Goal: Task Accomplishment & Management: Complete application form

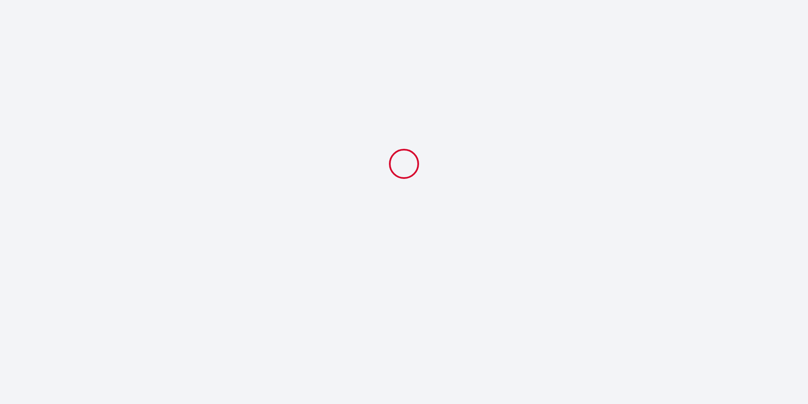
select select
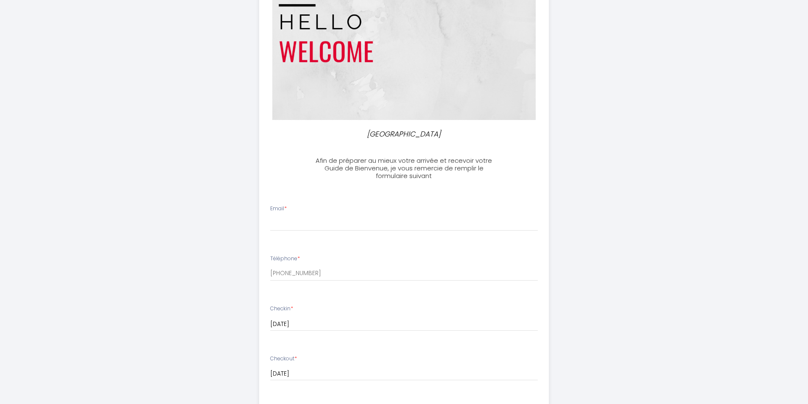
scroll to position [85, 0]
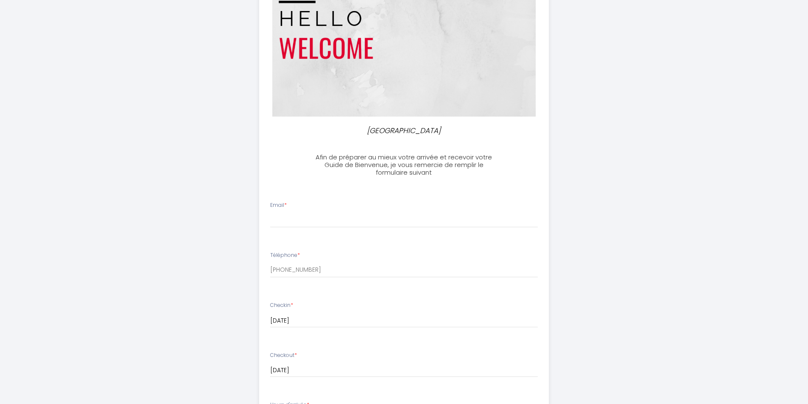
click at [315, 204] on div "Email *" at bounding box center [404, 214] width 279 height 26
click at [277, 205] on label "Email *" at bounding box center [278, 205] width 17 height 8
click at [277, 213] on input "Email *" at bounding box center [404, 220] width 268 height 15
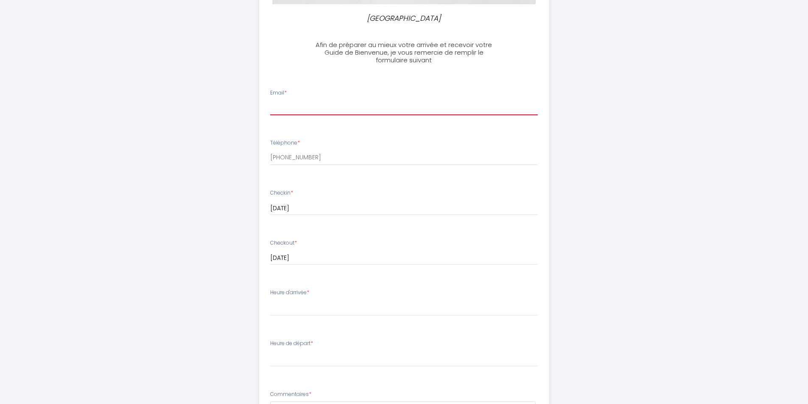
scroll to position [212, 0]
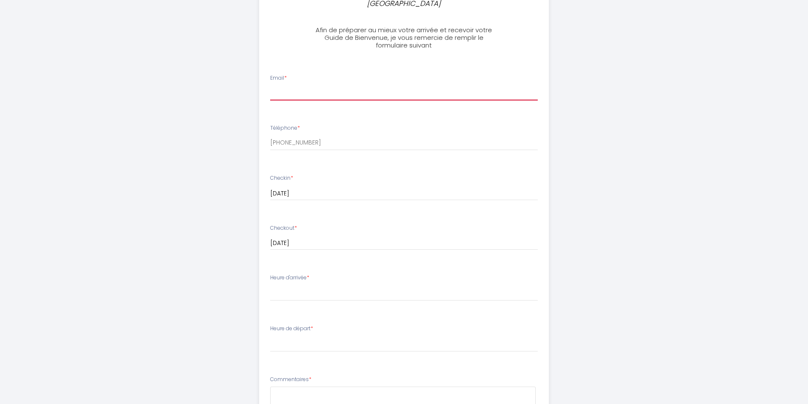
click at [284, 95] on input "Email *" at bounding box center [404, 92] width 268 height 15
type input "[PERSON_NAME][EMAIL_ADDRESS][DOMAIN_NAME]"
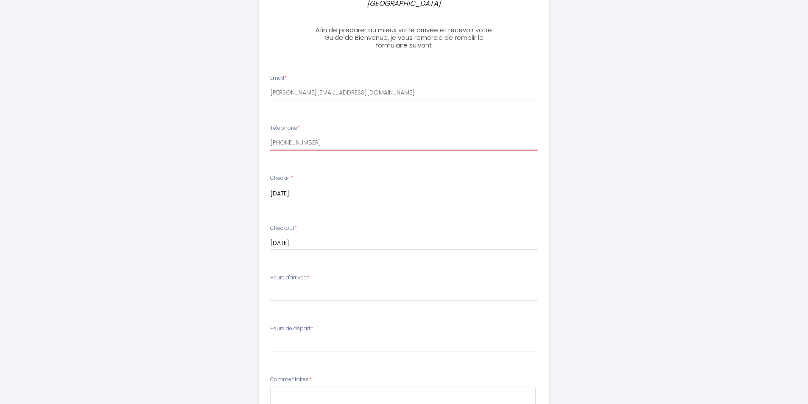
click at [305, 143] on input "[PHONE_NUMBER]" at bounding box center [404, 142] width 268 height 15
drag, startPoint x: 314, startPoint y: 143, endPoint x: 253, endPoint y: 137, distance: 61.3
click at [254, 137] on ul "Email * [PERSON_NAME][EMAIL_ADDRESS][DOMAIN_NAME] Téléphone * [PHONE_NUMBER] Ch…" at bounding box center [404, 303] width 300 height 479
click at [411, 150] on input "[PHONE_NUMBER]" at bounding box center [404, 142] width 268 height 15
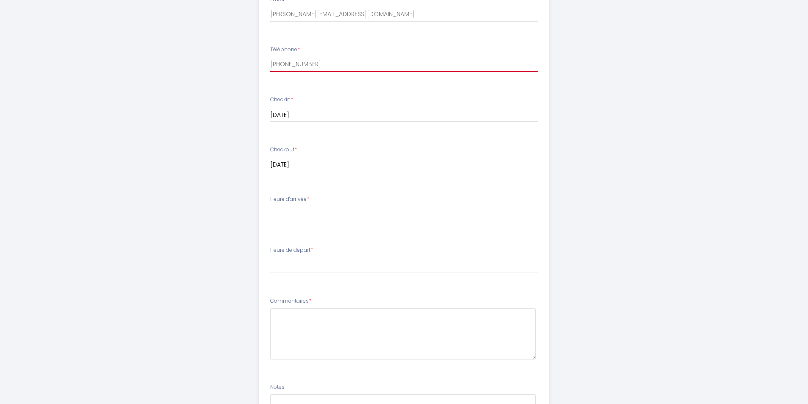
scroll to position [297, 0]
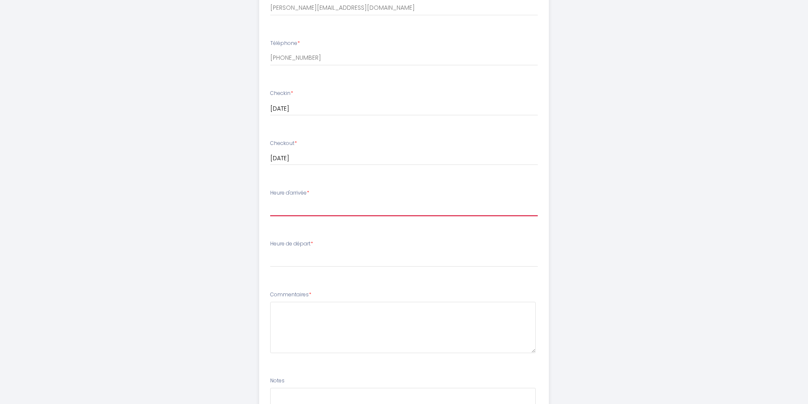
click at [305, 202] on select "14:00 14:30 15:00 15:30 16:00 16:30 17:00 17:30 18:00 18:30 19:00 19:30 20:00 2…" at bounding box center [404, 208] width 268 height 16
select select "18:00"
click at [270, 200] on select "14:00 14:30 15:00 15:30 16:00 16:30 17:00 17:30 18:00 18:30 19:00 19:30 20:00 2…" at bounding box center [404, 208] width 268 height 16
click at [285, 255] on select "00:00 00:30 01:00 01:30 02:00 02:30 03:00 03:30 04:00 04:30 05:00 05:30 06:00 0…" at bounding box center [404, 259] width 268 height 16
select select "10:30"
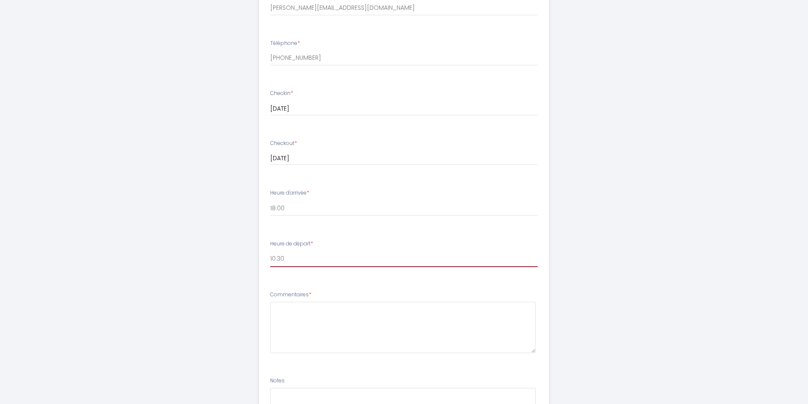
click at [270, 251] on select "00:00 00:30 01:00 01:30 02:00 02:30 03:00 03:30 04:00 04:30 05:00 05:30 06:00 0…" at bounding box center [404, 259] width 268 height 16
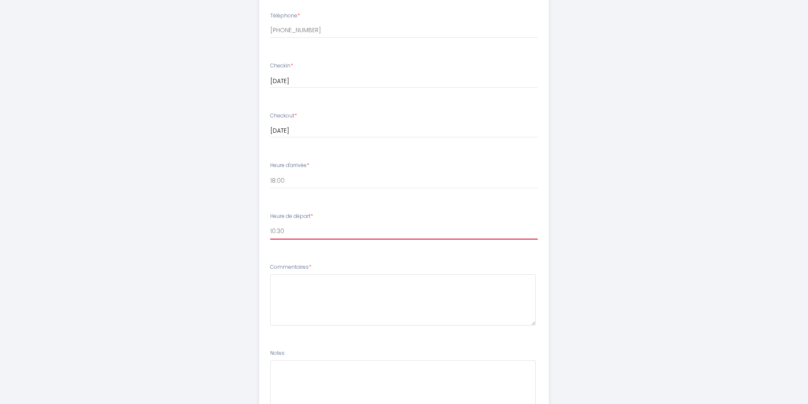
scroll to position [339, 0]
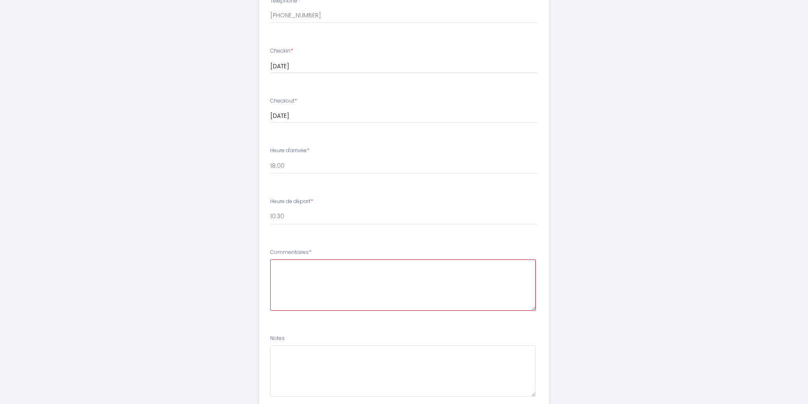
click at [286, 270] on textarea at bounding box center [403, 285] width 266 height 51
type textarea "MERCI DE NOUS INDIQUER LA FACON DE RECU"
drag, startPoint x: 418, startPoint y: 268, endPoint x: 260, endPoint y: 249, distance: 159.8
click at [260, 249] on li "Commentaires * MERCI DE NOUS INDIQUER LA FACON DE RECU" at bounding box center [404, 283] width 289 height 81
click at [407, 267] on textarea "Merci de nous indiquer comment nous recupérons les clés de l appartement" at bounding box center [403, 285] width 266 height 51
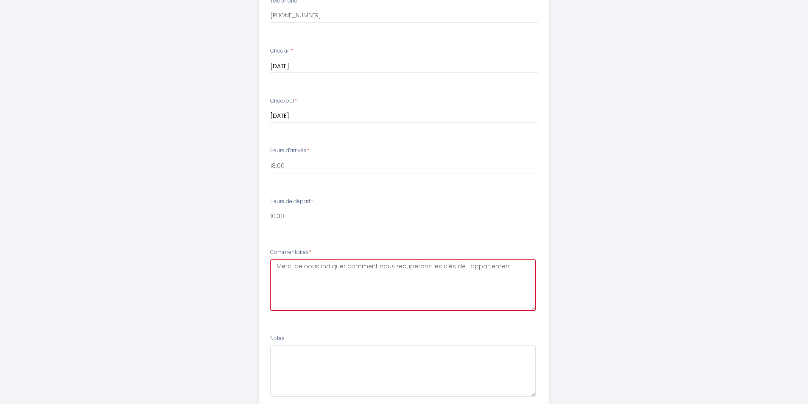
click at [523, 264] on textarea "Merci de nous indiquer comment nous recupérons les clés de l appartement" at bounding box center [403, 285] width 266 height 51
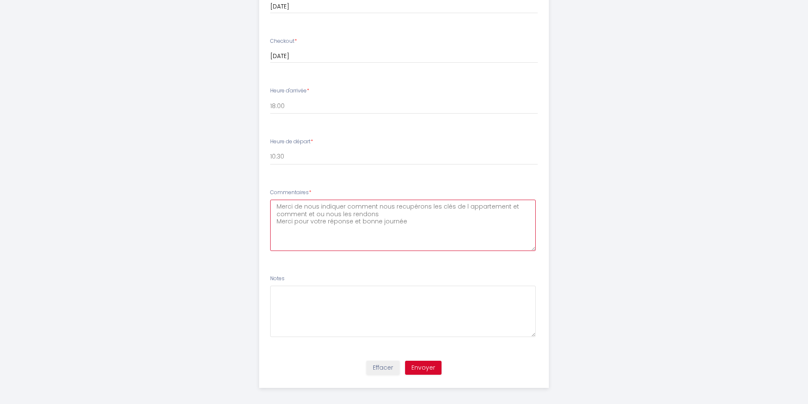
scroll to position [404, 0]
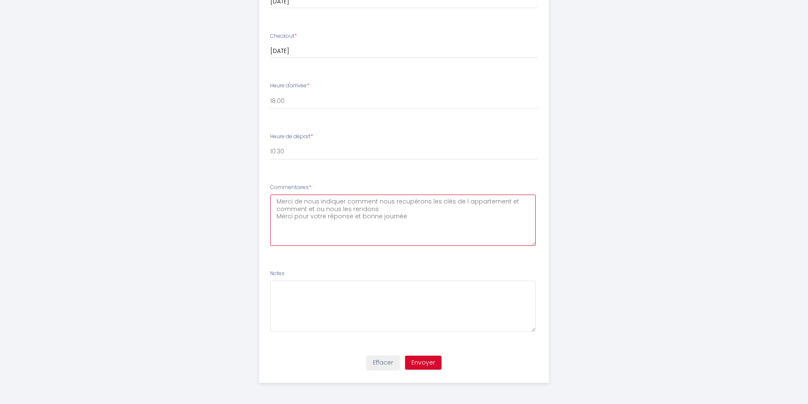
type textarea "Merci de nous indiquer comment nous recupérons les clés de l appartement et com…"
click at [423, 362] on button "Envoyer" at bounding box center [423, 363] width 36 height 14
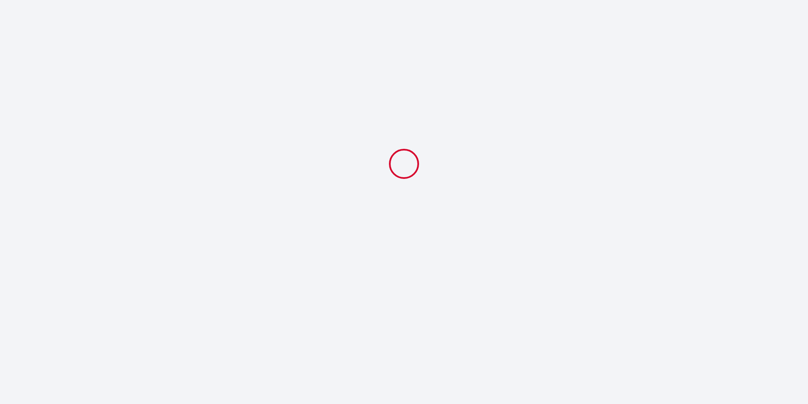
select select "18:00"
select select "10:30"
